Goal: Task Accomplishment & Management: Manage account settings

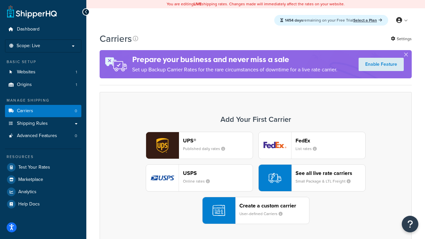
click at [255, 178] on div "UPS® Published daily rates FedEx List rates USPS Online rates See all live rate…" at bounding box center [255, 178] width 298 height 92
click at [330, 140] on header "FedEx" at bounding box center [330, 140] width 70 height 6
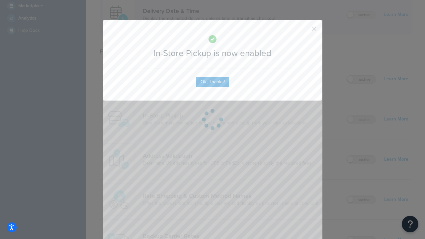
scroll to position [186, 0]
click at [304, 31] on button "button" at bounding box center [304, 31] width 2 height 2
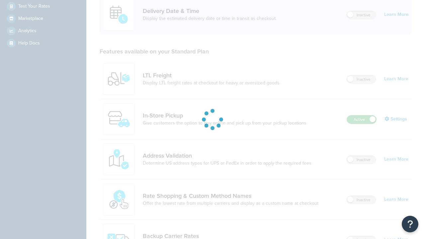
click at [361, 115] on label "Active" at bounding box center [361, 119] width 29 height 8
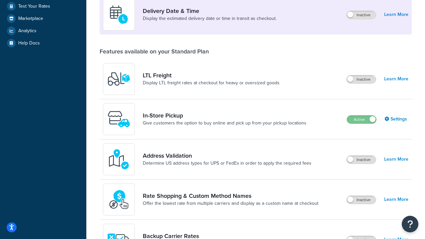
scroll to position [289, 0]
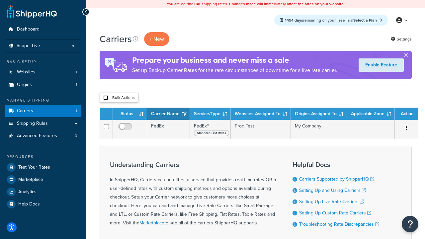
click at [105, 98] on input "checkbox" at bounding box center [105, 97] width 5 height 5
checkbox input "true"
click at [0, 0] on button "Delete" at bounding box center [0, 0] width 0 height 0
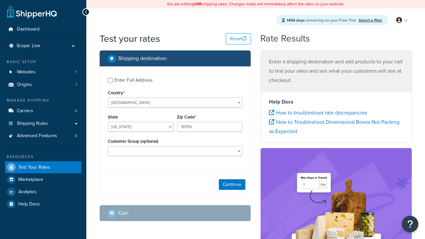
select select "[GEOGRAPHIC_DATA]"
